Goal: Navigation & Orientation: Find specific page/section

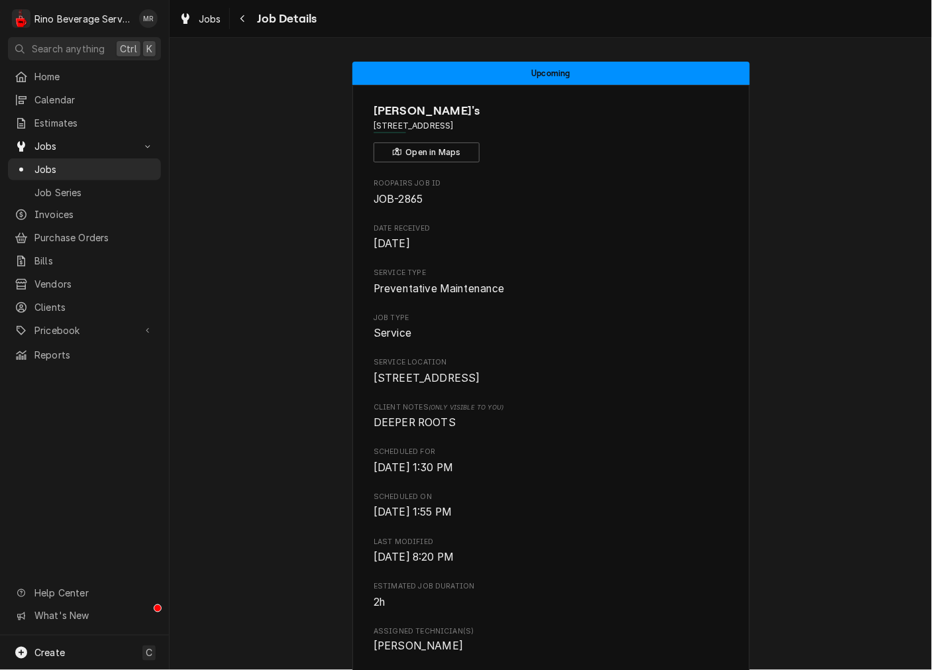
scroll to position [368, 0]
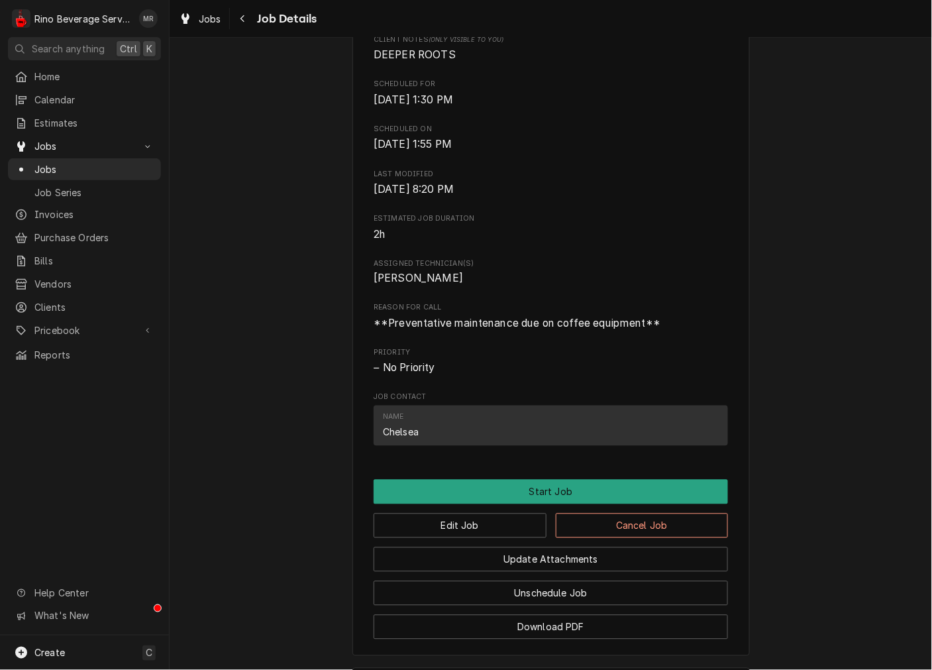
drag, startPoint x: 60, startPoint y: 160, endPoint x: 362, endPoint y: 213, distance: 306.7
click at [60, 162] on span "Jobs" at bounding box center [94, 169] width 120 height 14
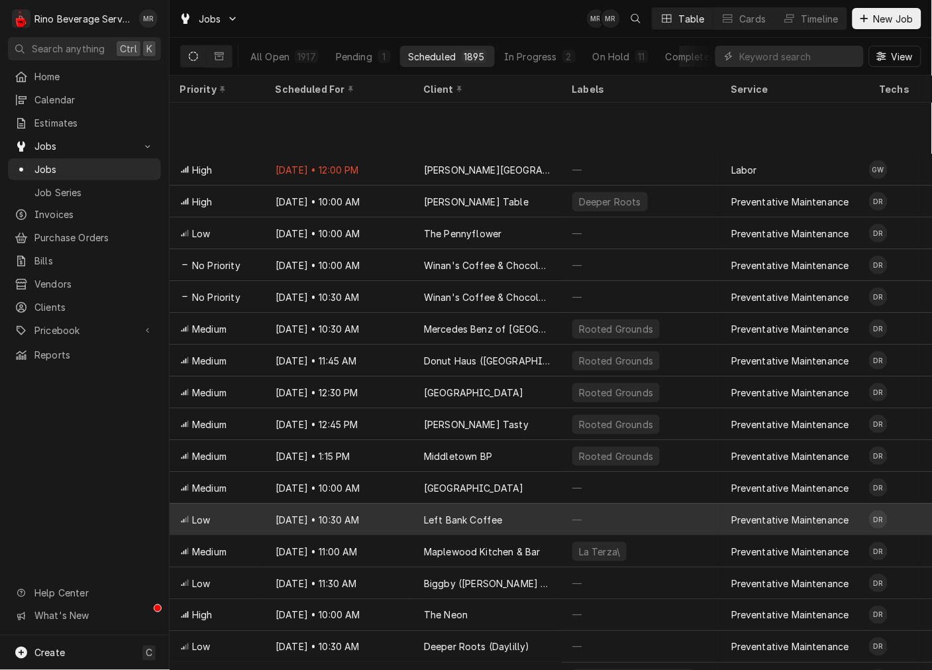
scroll to position [172, 0]
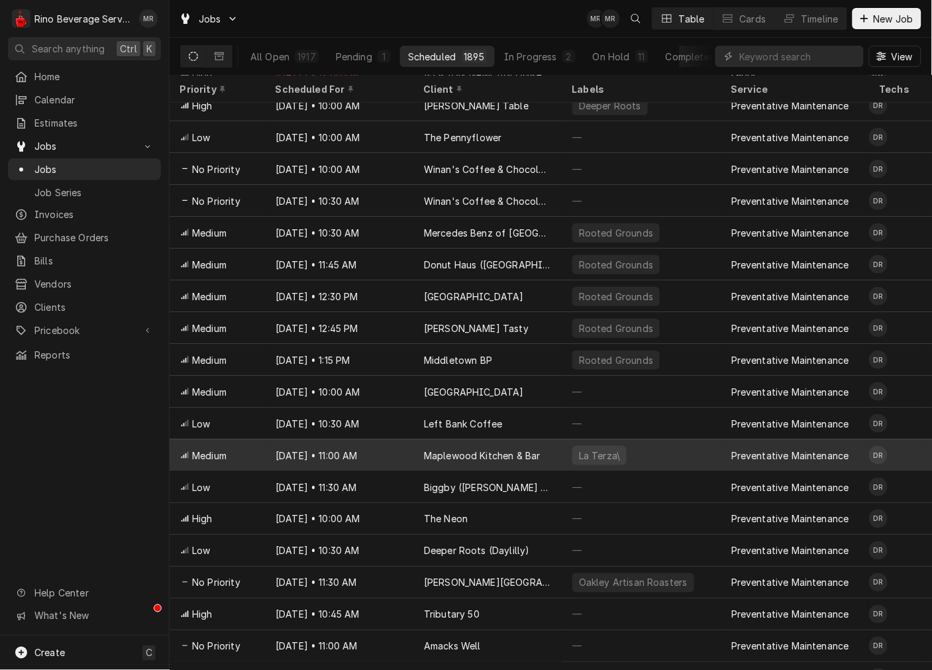
click at [391, 440] on div "Aug 19 • 11:00 AM" at bounding box center [339, 455] width 148 height 32
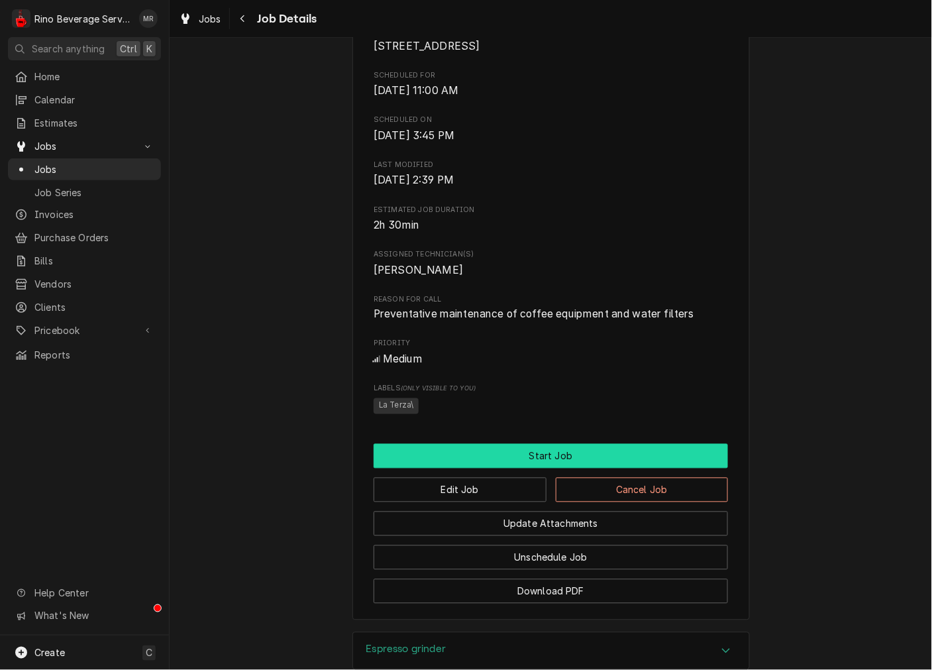
scroll to position [368, 0]
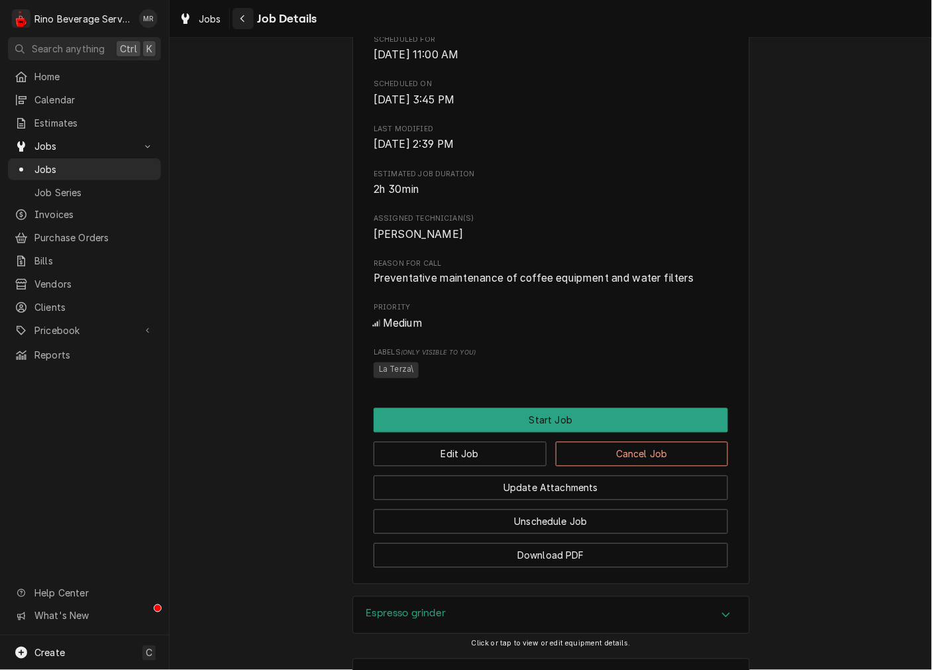
click at [239, 12] on div "Navigate back" at bounding box center [242, 18] width 13 height 13
